Goal: Transaction & Acquisition: Purchase product/service

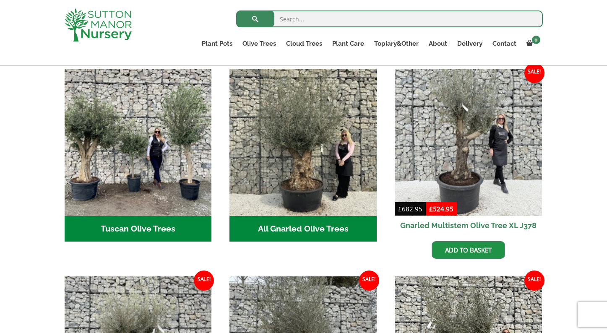
scroll to position [315, 0]
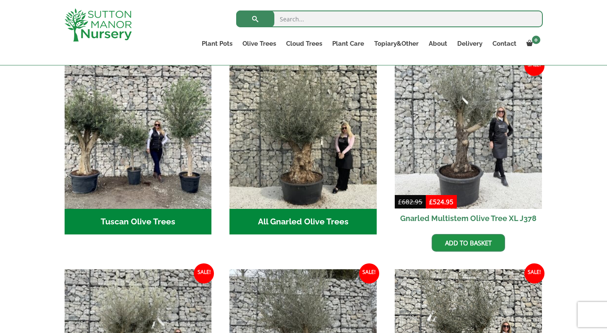
drag, startPoint x: 0, startPoint y: 0, endPoint x: 611, endPoint y: 82, distance: 616.2
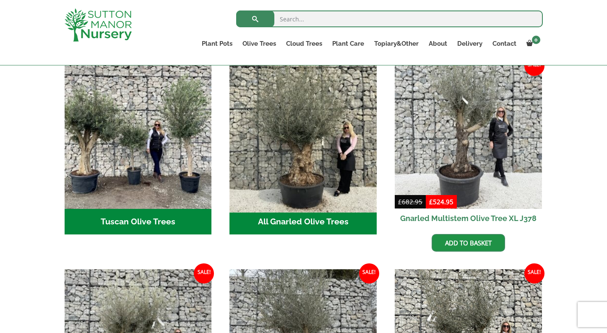
click at [299, 145] on img "Visit product category All Gnarled Olive Trees" at bounding box center [303, 135] width 154 height 154
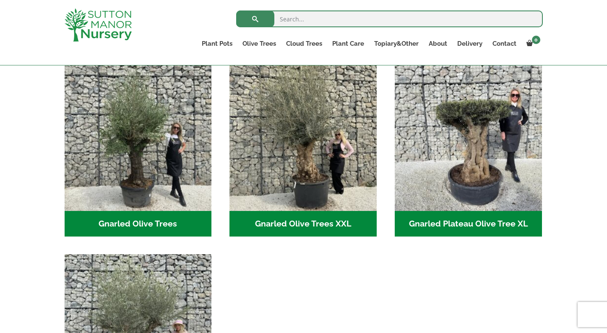
scroll to position [192, 0]
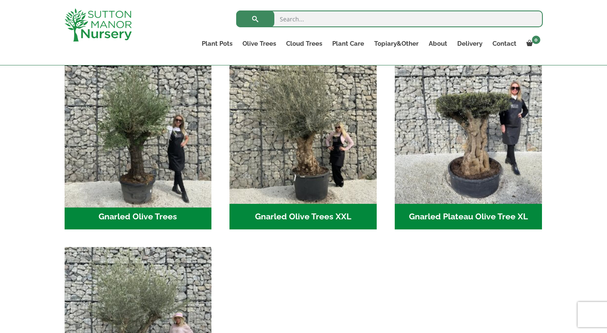
click at [139, 172] on img "Visit product category Gnarled Olive Trees" at bounding box center [138, 130] width 154 height 154
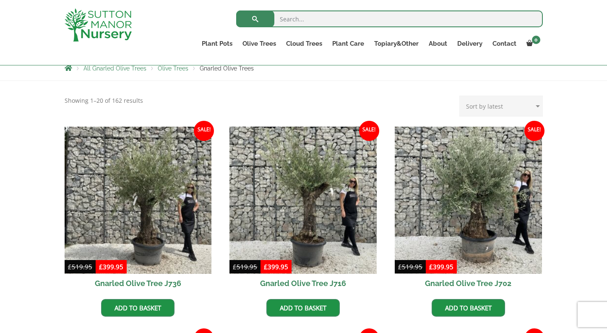
scroll to position [169, 0]
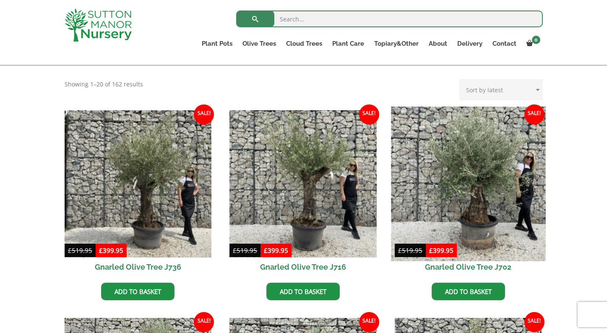
click at [478, 158] on img at bounding box center [468, 184] width 154 height 154
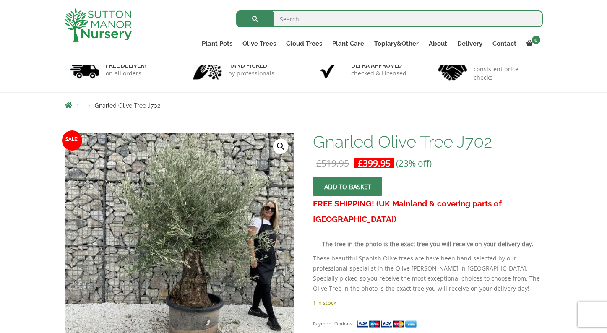
scroll to position [73, 0]
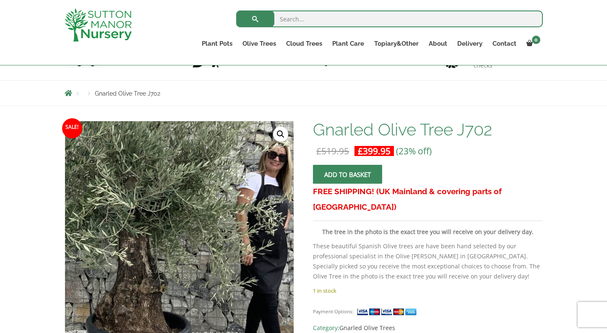
click at [261, 245] on img at bounding box center [110, 227] width 419 height 419
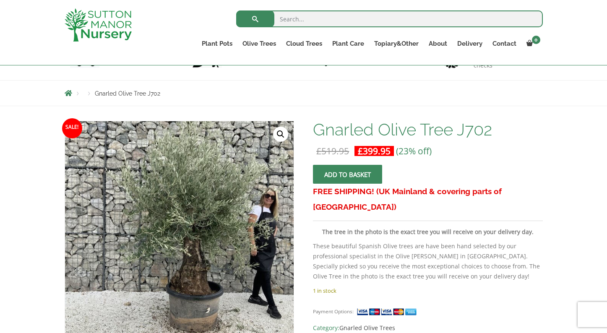
click at [281, 133] on link "🔍" at bounding box center [280, 134] width 15 height 15
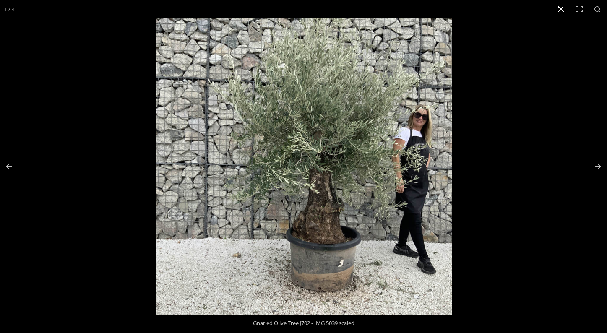
click at [562, 34] on div at bounding box center [459, 184] width 607 height 333
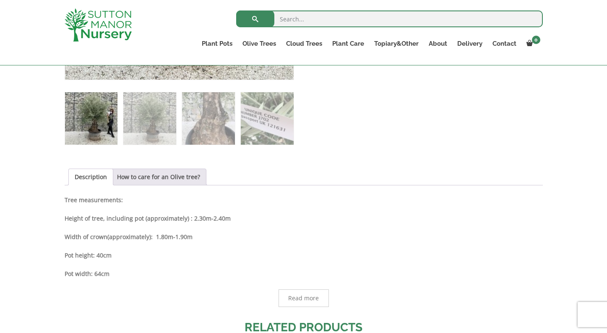
scroll to position [361, 0]
